Goal: Information Seeking & Learning: Learn about a topic

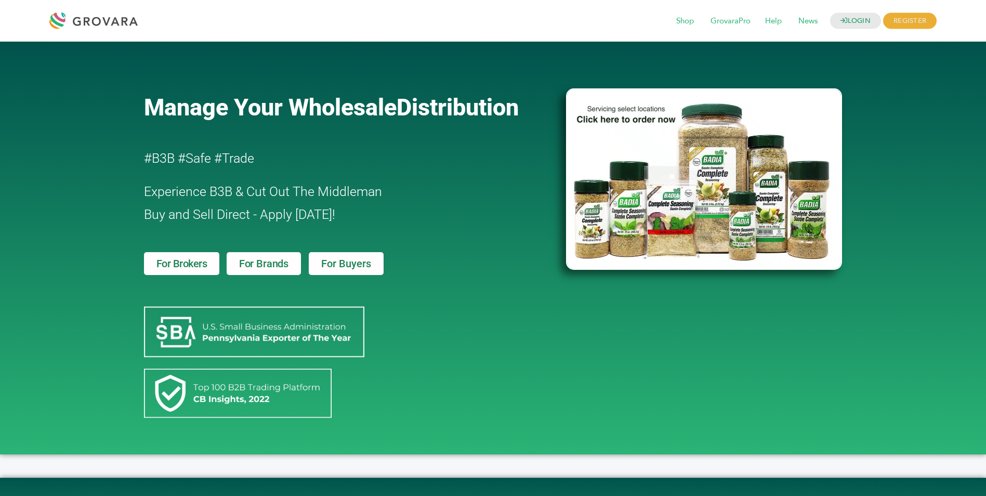
drag, startPoint x: 117, startPoint y: 23, endPoint x: 120, endPoint y: 40, distance: 16.9
click at [117, 23] on div at bounding box center [96, 20] width 94 height 25
drag, startPoint x: 279, startPoint y: 265, endPoint x: 345, endPoint y: 269, distance: 66.7
click at [280, 265] on span "For Brands" at bounding box center [263, 263] width 49 height 10
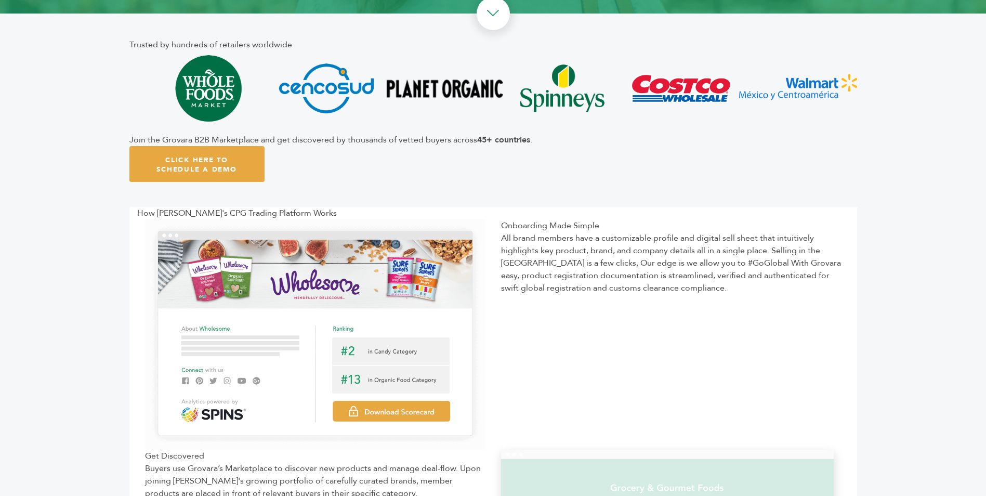
scroll to position [520, 0]
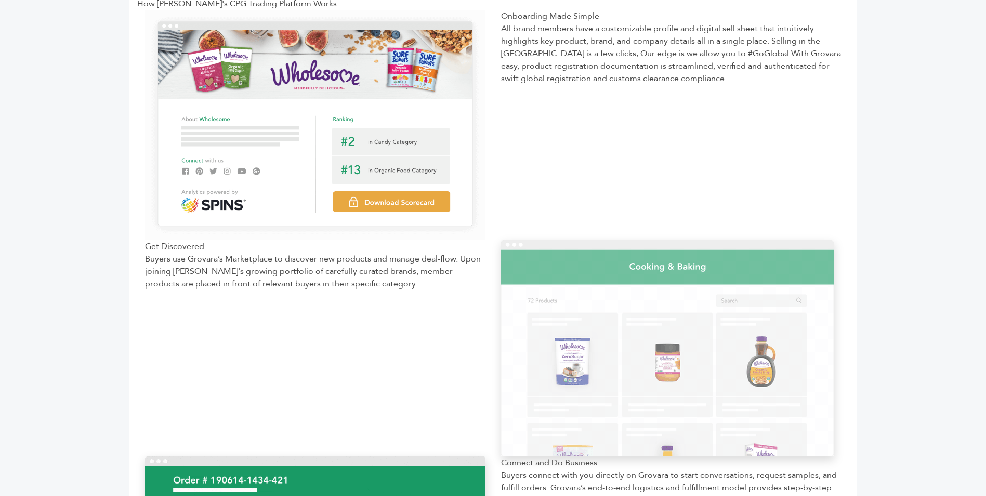
click at [907, 165] on article "How [PERSON_NAME]'s CPG Trading Platform Works Onboarding Made Simple All brand…" at bounding box center [493, 420] width 986 height 847
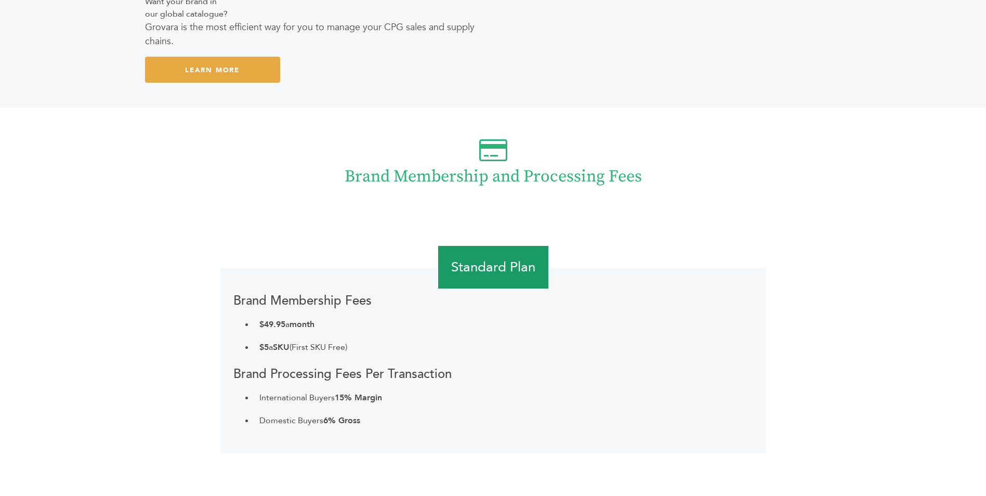
scroll to position [2028, 0]
